Goal: Task Accomplishment & Management: Manage account settings

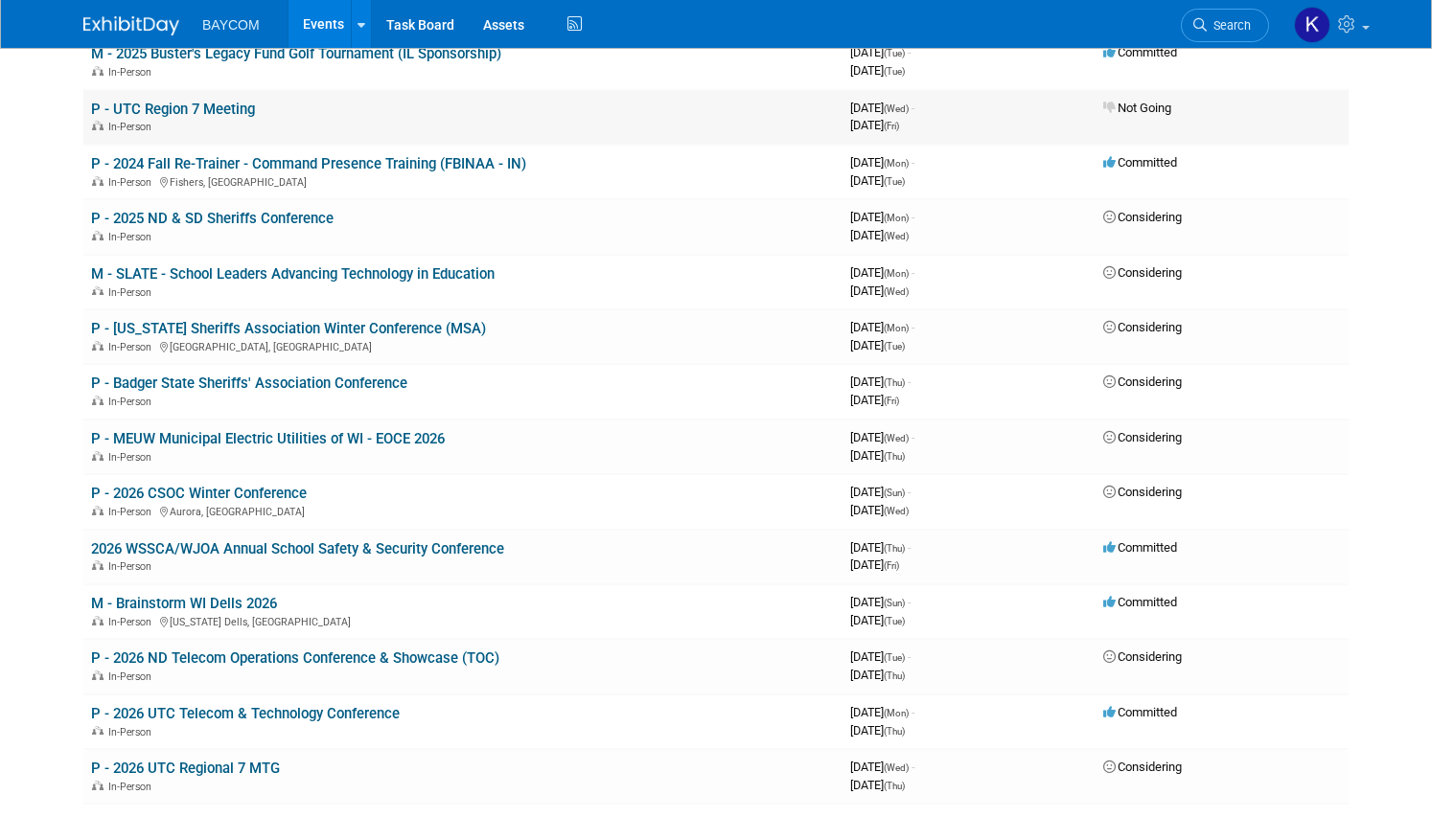
scroll to position [860, 0]
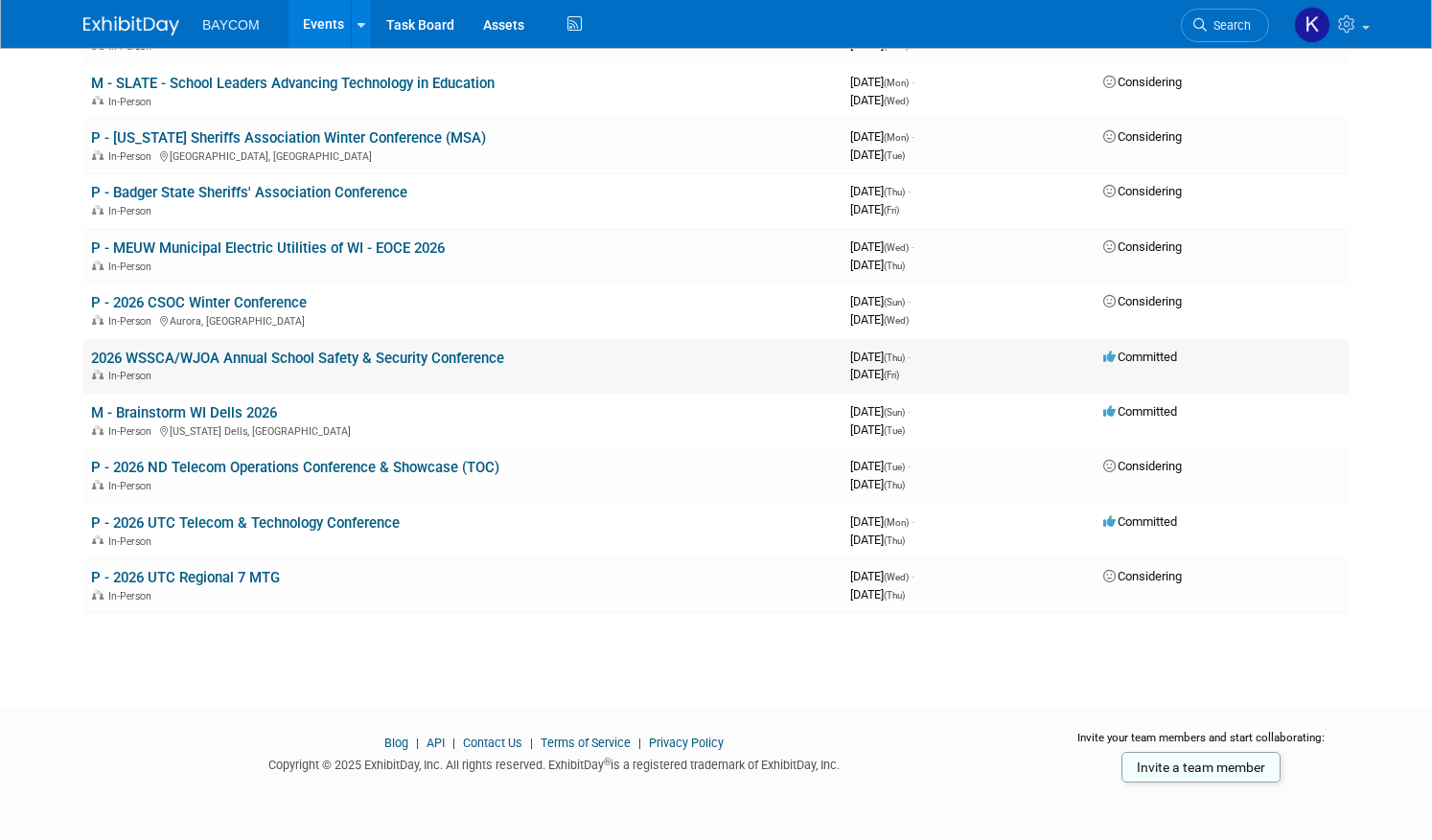
click at [294, 360] on link "2026 WSSCA/WJOA Annual School Safety & Security Conference" at bounding box center [297, 357] width 413 height 17
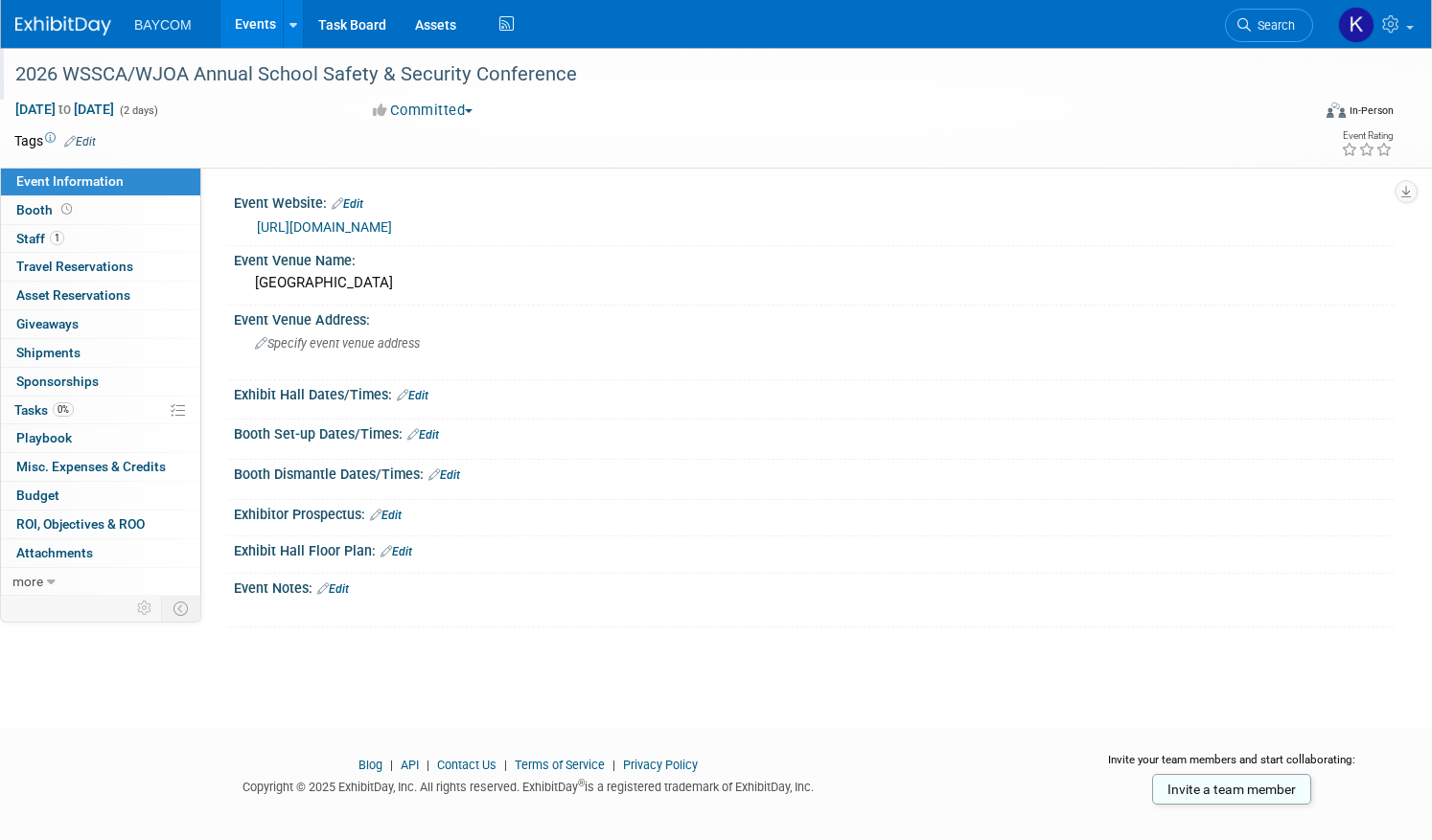
click at [47, 77] on div "2026 WSSCA/WJOA Annual School Safety & Security Conference" at bounding box center [643, 74] width 1268 height 35
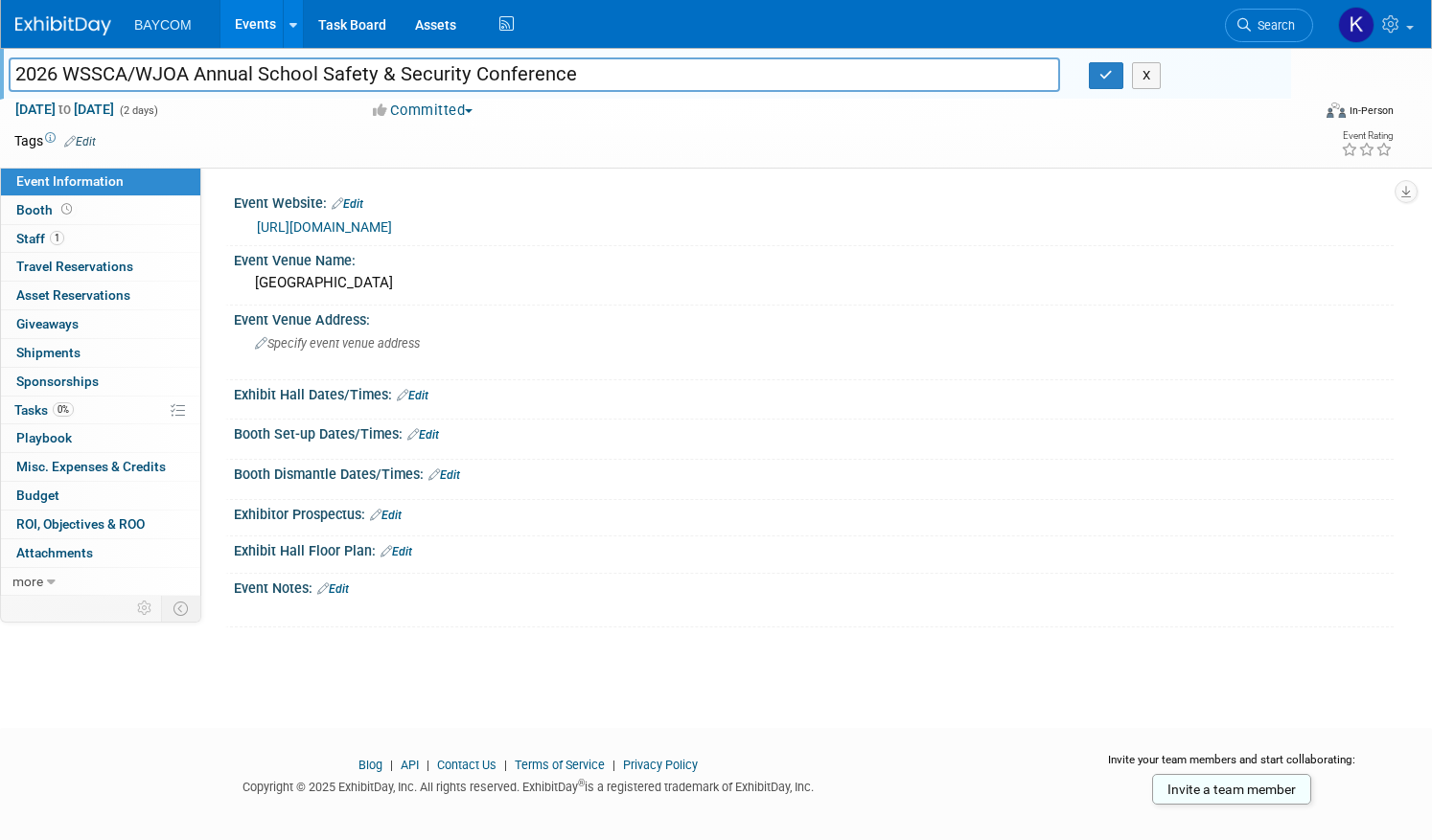
drag, startPoint x: 18, startPoint y: 74, endPoint x: 37, endPoint y: 73, distance: 19.0
click at [18, 74] on input "2026 WSSCA/WJOA Annual School Safety & Security Conference" at bounding box center [534, 74] width 1052 height 34
type input "M - 2026 WSSCA/WJOA Annual School Safety & Security Conference"
click at [1112, 78] on icon "button" at bounding box center [1107, 75] width 14 height 13
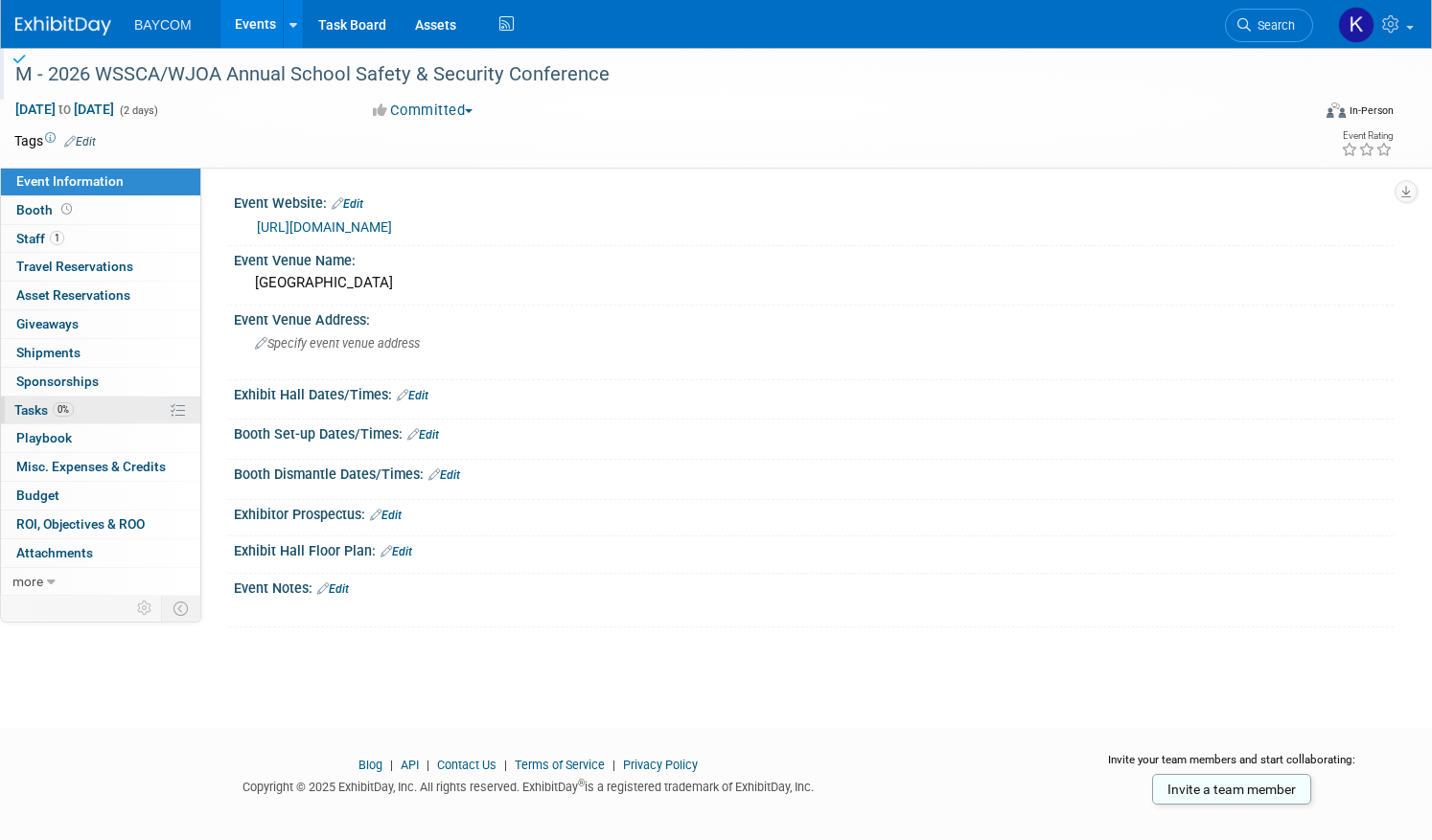
click at [73, 414] on span "0%" at bounding box center [62, 410] width 21 height 15
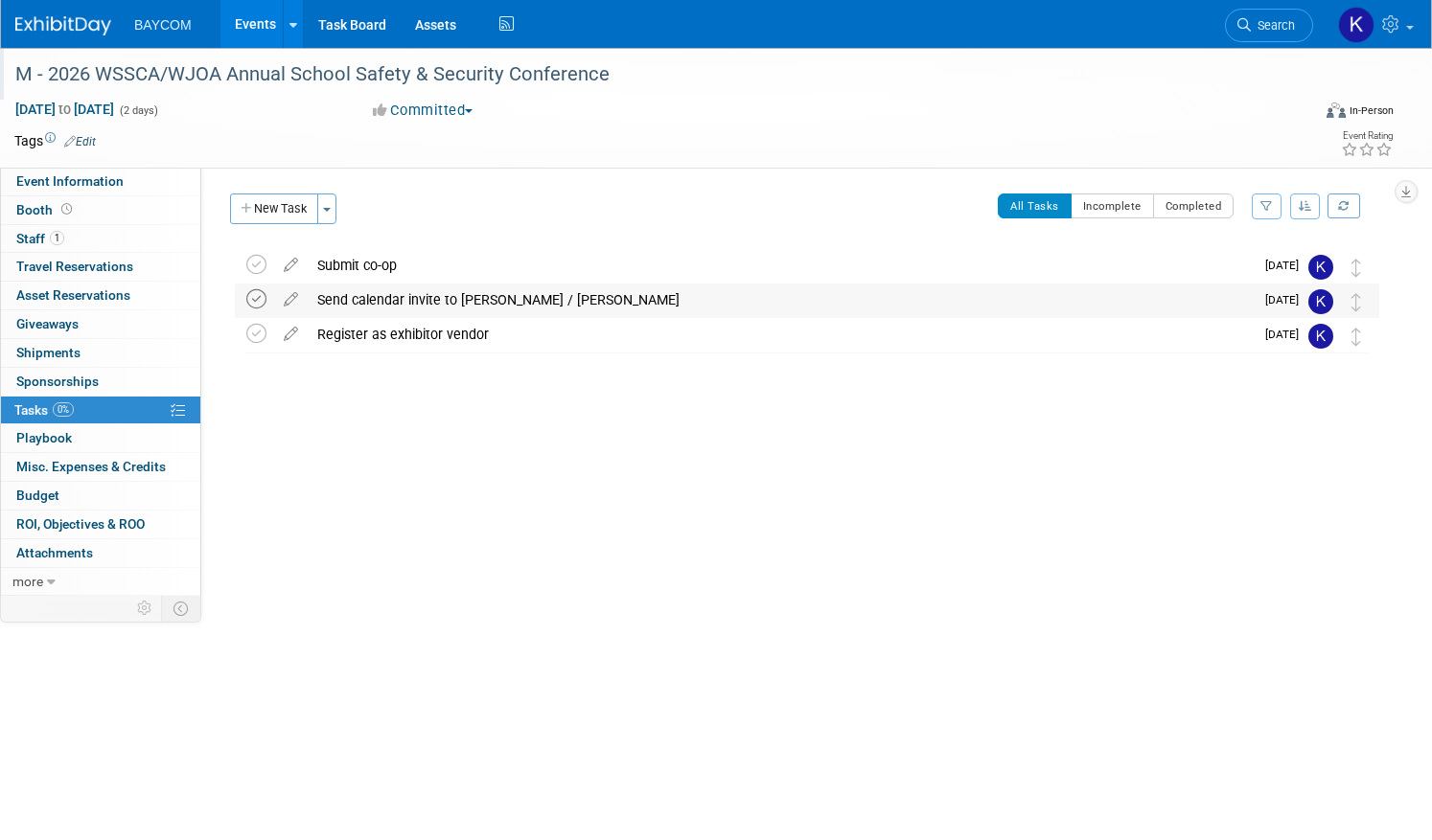
click at [255, 303] on icon at bounding box center [256, 299] width 20 height 20
click at [255, 328] on icon at bounding box center [256, 334] width 20 height 20
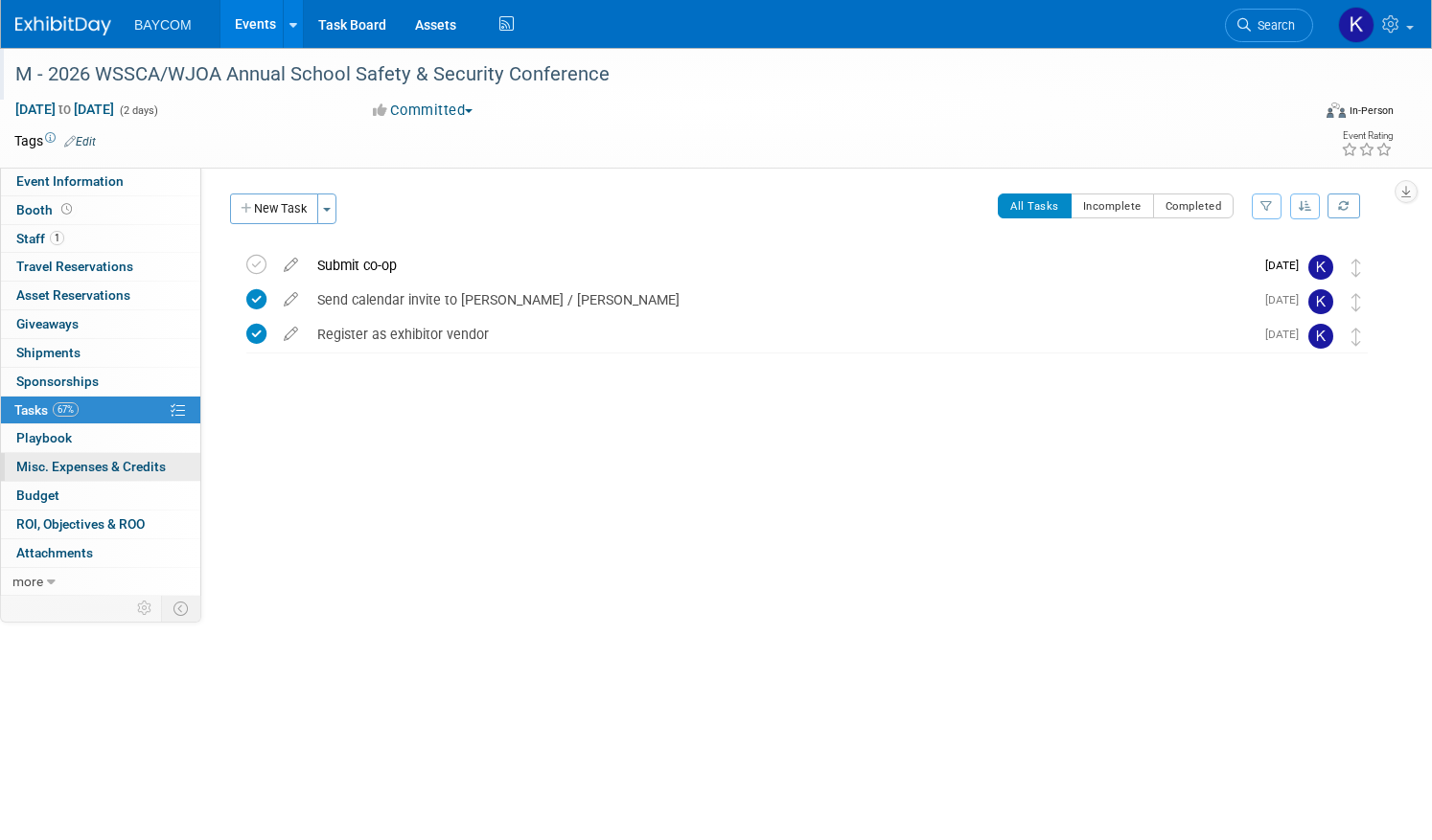
click at [131, 472] on span "Misc. Expenses & Credits 0" at bounding box center [91, 467] width 149 height 16
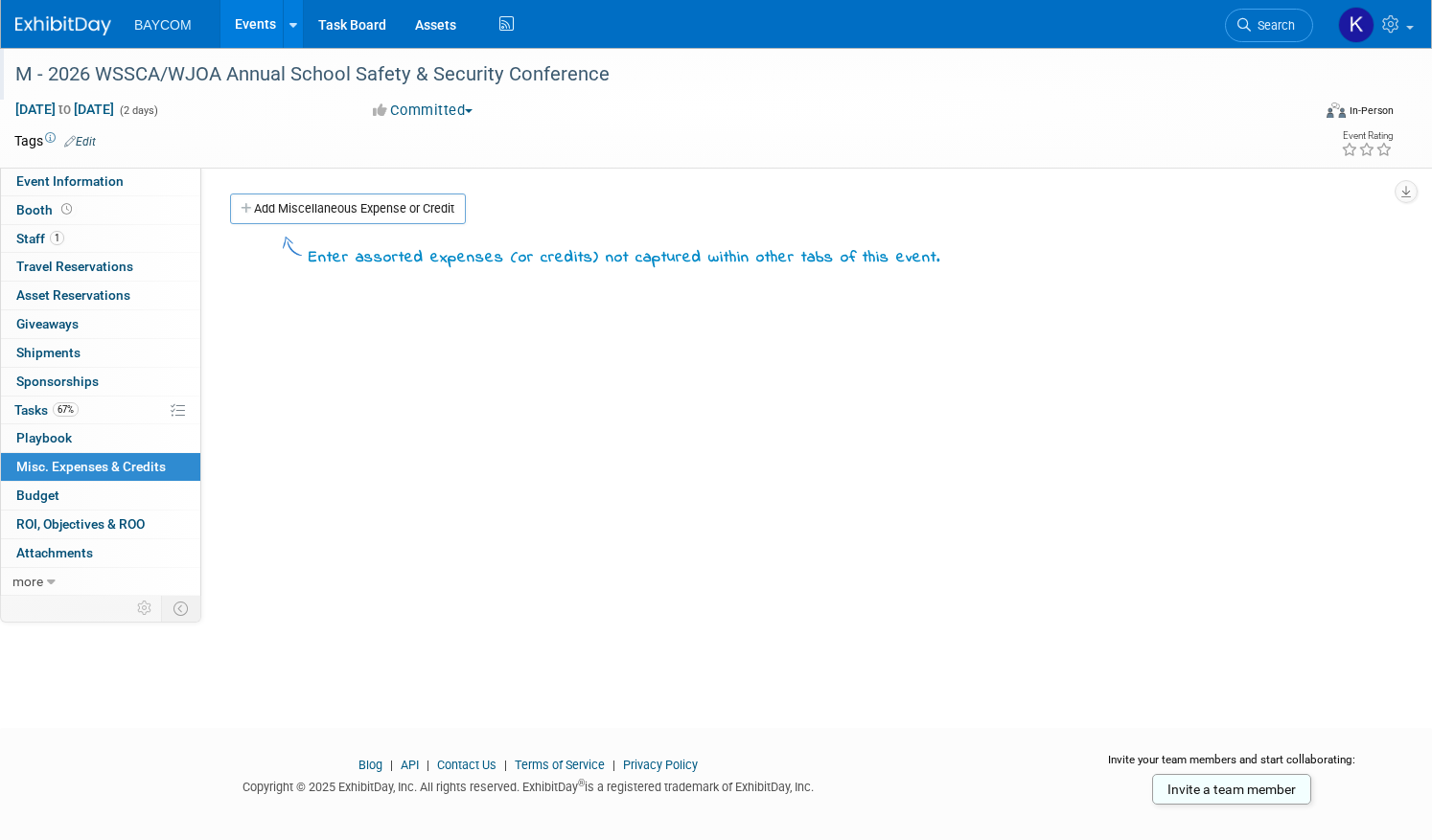
click at [312, 214] on link "Add Miscellaneous Expense or Credit" at bounding box center [348, 208] width 236 height 31
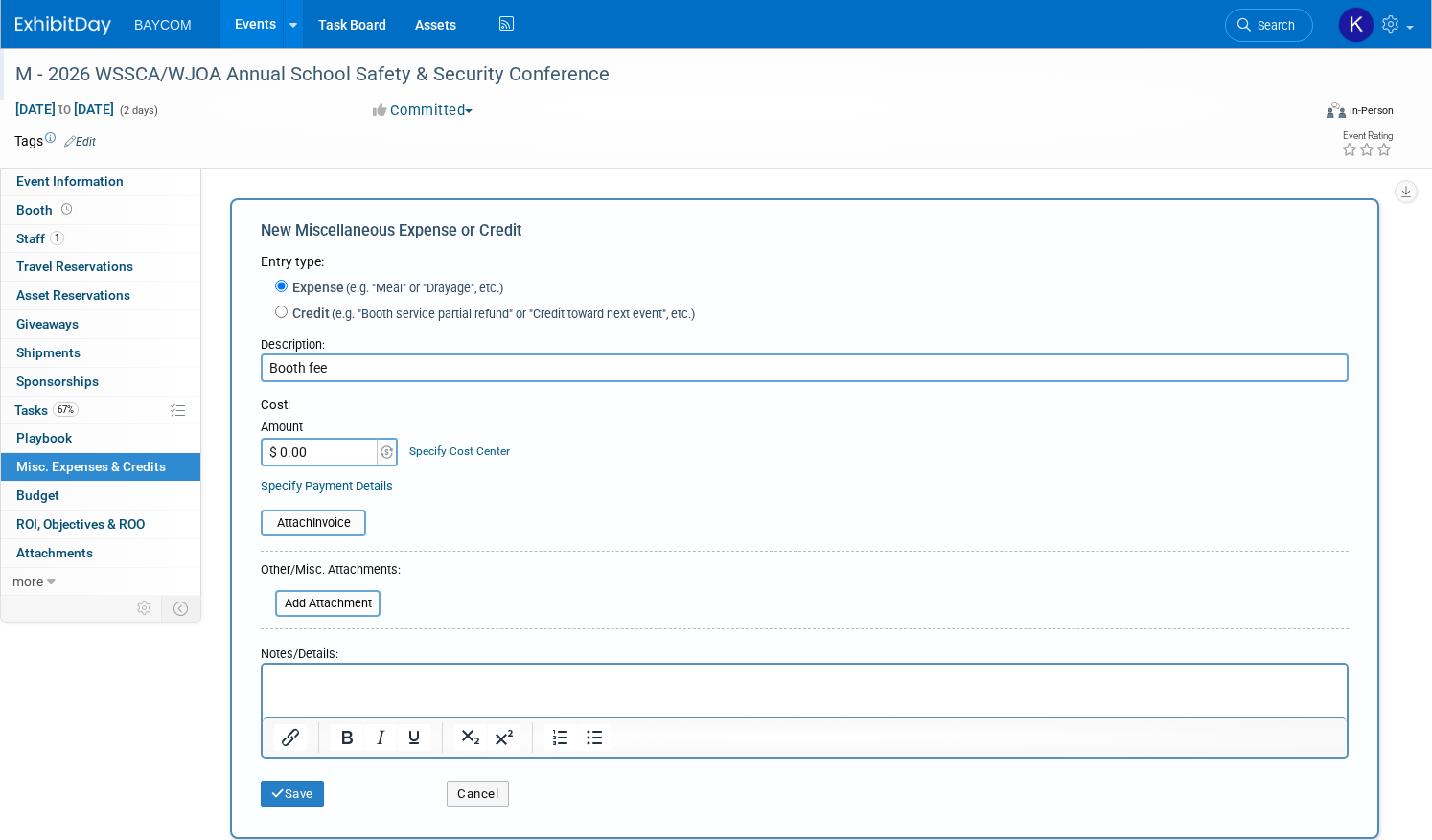
type input "Booth fee"
click at [336, 454] on input "$ 0.00" at bounding box center [320, 452] width 119 height 29
type input "$ 1,015.00"
click at [601, 479] on div "Specify Payment Details" at bounding box center [805, 486] width 1088 height 20
click at [311, 795] on button "Save" at bounding box center [292, 794] width 63 height 27
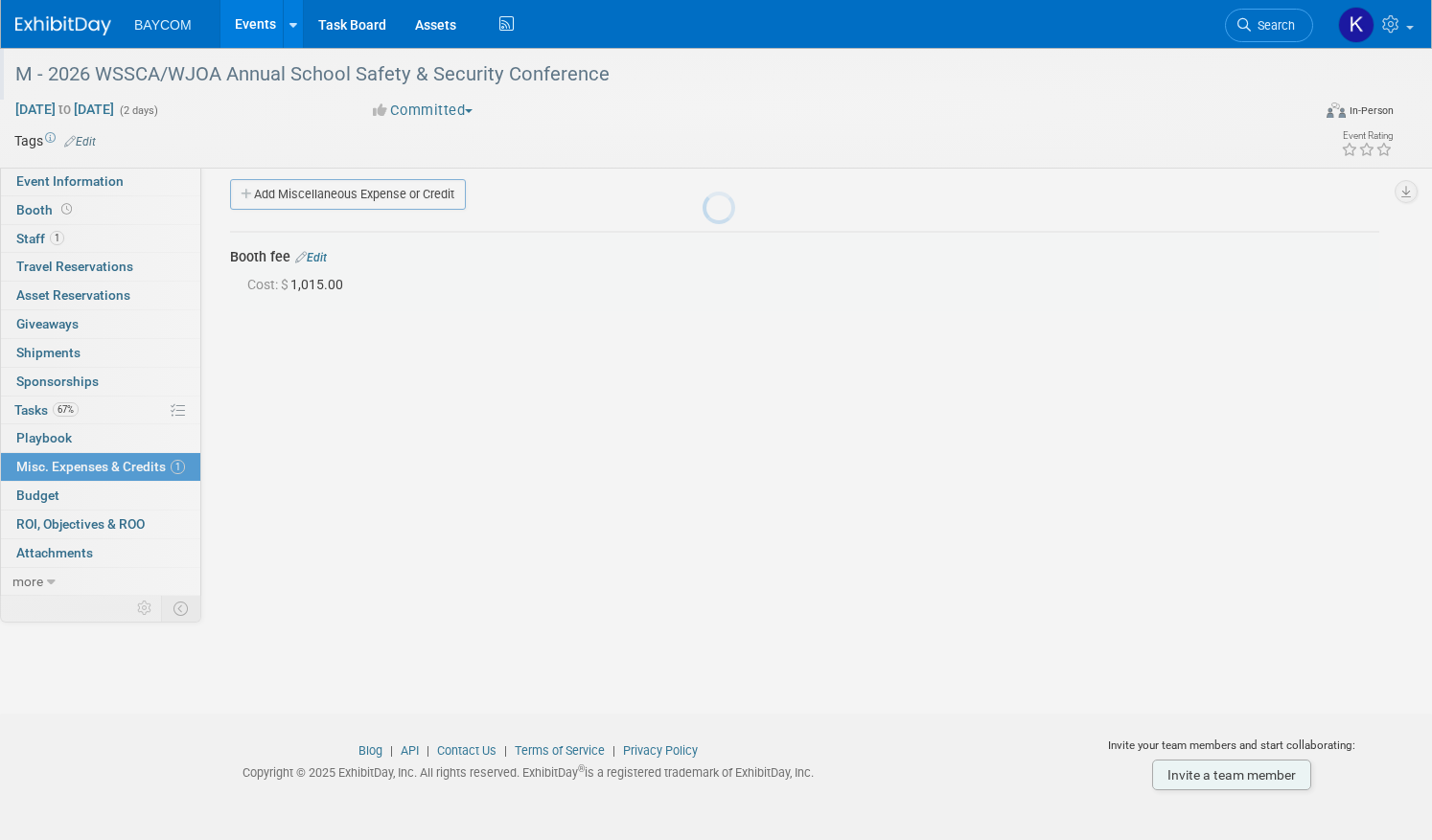
scroll to position [22, 0]
